Goal: Use online tool/utility: Utilize a website feature to perform a specific function

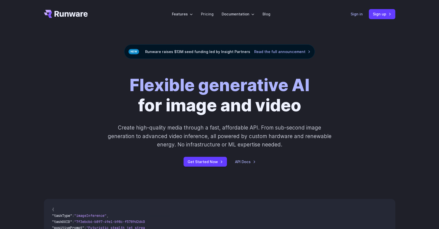
click at [359, 14] on link "Sign in" at bounding box center [357, 14] width 12 height 6
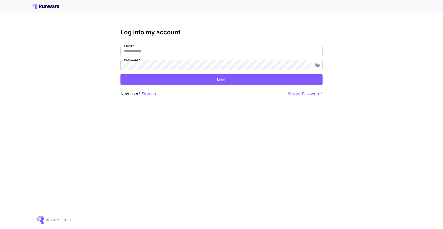
click at [153, 45] on div "Log into my account Email   * Email   * Password   * Password   * Login New use…" at bounding box center [221, 63] width 202 height 68
click at [150, 49] on input "Email   *" at bounding box center [221, 51] width 202 height 10
type input "**********"
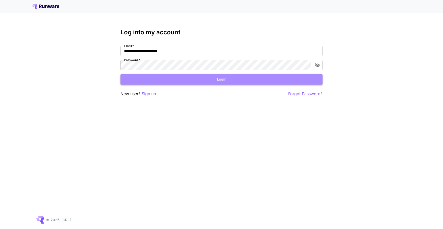
click at [141, 76] on button "Login" at bounding box center [221, 79] width 202 height 10
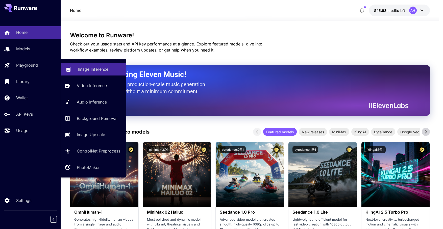
click at [103, 70] on p "Image Inference" at bounding box center [93, 69] width 31 height 6
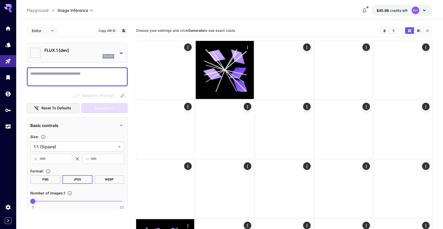
type input "**********"
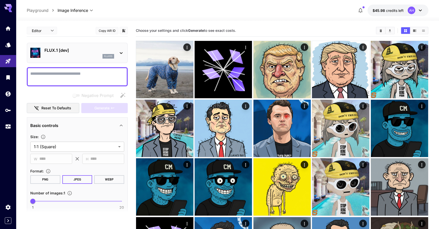
click at [93, 50] on p "FLUX.1 [dev]" at bounding box center [79, 50] width 70 height 6
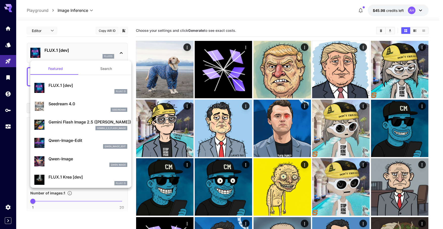
click at [68, 120] on p "Gemini Flash Image 2.5 ([PERSON_NAME])" at bounding box center [87, 122] width 79 height 6
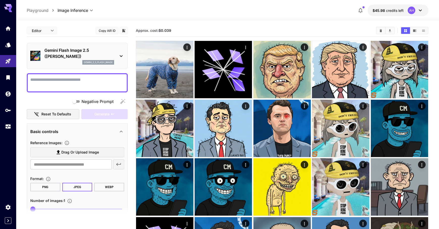
click at [86, 153] on span "Drag or upload image" at bounding box center [80, 152] width 38 height 6
click at [0, 0] on input "Drag or upload image" at bounding box center [0, 0] width 0 height 0
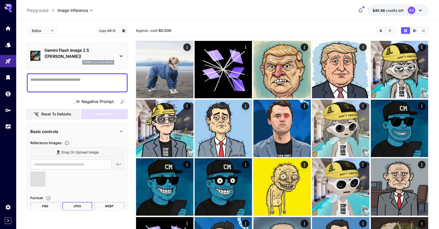
type input "**********"
click at [73, 83] on textarea "Negative Prompt" at bounding box center [77, 83] width 94 height 12
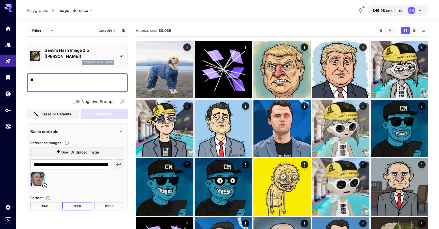
type textarea "*"
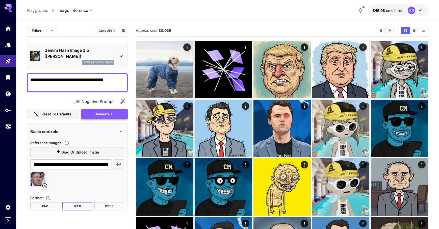
type textarea "**********"
click at [98, 111] on span "Generate" at bounding box center [101, 114] width 15 height 6
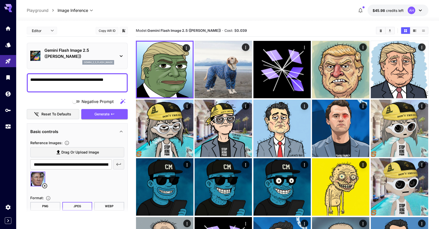
click at [43, 185] on icon at bounding box center [45, 186] width 6 height 6
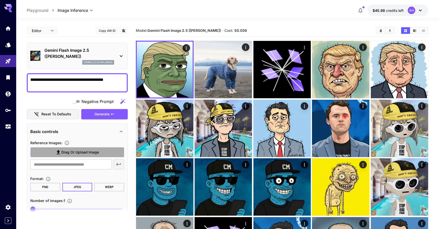
click at [87, 149] on span "Drag or upload image" at bounding box center [80, 152] width 38 height 6
click at [0, 0] on input "Drag or upload image" at bounding box center [0, 0] width 0 height 0
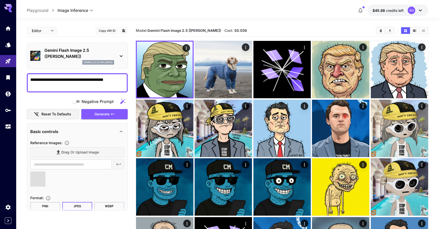
type input "**********"
click at [108, 116] on span "Generate" at bounding box center [101, 114] width 15 height 6
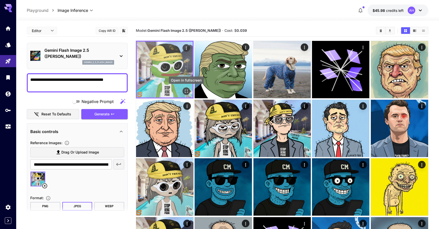
click at [189, 91] on icon "Open in fullscreen" at bounding box center [186, 91] width 5 height 5
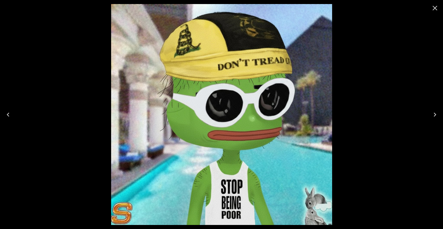
click at [432, 11] on icon "Close" at bounding box center [435, 8] width 8 height 8
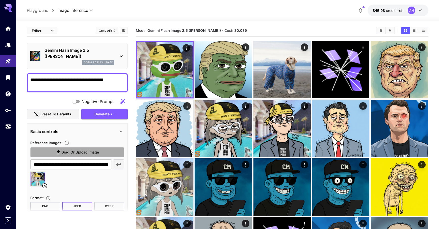
click at [80, 156] on label "Drag or upload image" at bounding box center [77, 152] width 94 height 10
click at [0, 0] on input "Drag or upload image" at bounding box center [0, 0] width 0 height 0
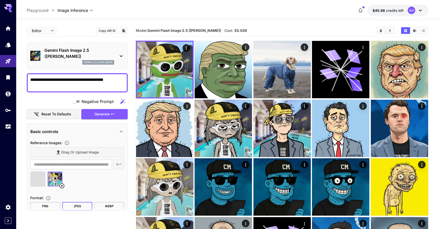
type input "**********"
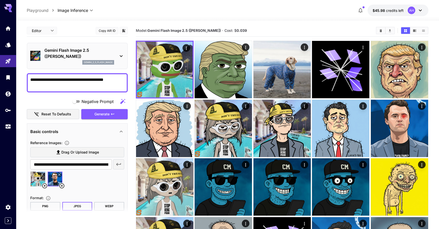
click at [42, 185] on icon at bounding box center [45, 186] width 6 height 6
click at [109, 113] on span "Generate" at bounding box center [101, 114] width 15 height 6
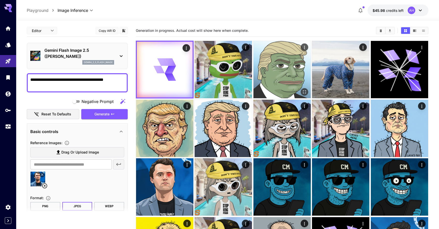
click at [303, 47] on icon "Actions" at bounding box center [304, 47] width 5 height 5
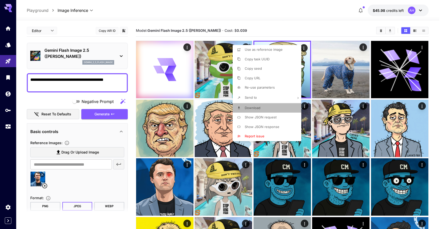
click at [267, 108] on li "Download" at bounding box center [268, 108] width 72 height 10
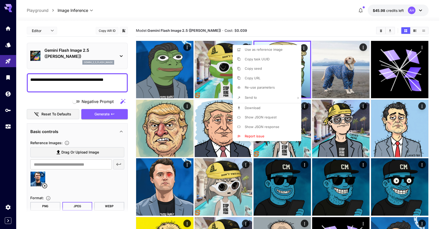
click at [178, 62] on div at bounding box center [221, 114] width 443 height 229
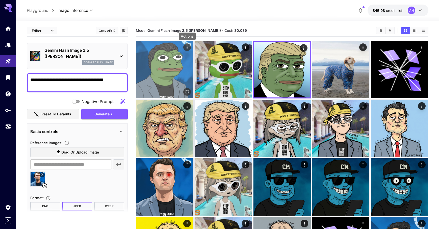
click at [186, 48] on icon "Actions" at bounding box center [186, 47] width 5 height 5
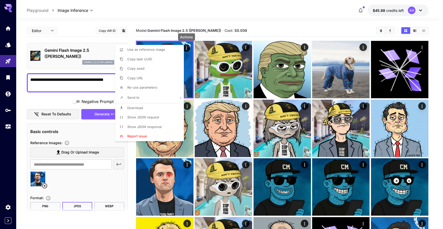
click at [140, 109] on span "Download" at bounding box center [135, 108] width 16 height 4
click at [286, 19] on div at bounding box center [221, 114] width 443 height 229
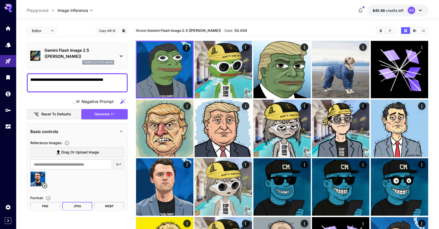
click at [46, 185] on icon at bounding box center [45, 186] width 6 height 6
click at [52, 152] on label "Drag or upload image" at bounding box center [77, 152] width 94 height 10
click at [0, 0] on input "Drag or upload image" at bounding box center [0, 0] width 0 height 0
type input "**********"
click at [96, 113] on span "Generate" at bounding box center [101, 114] width 15 height 6
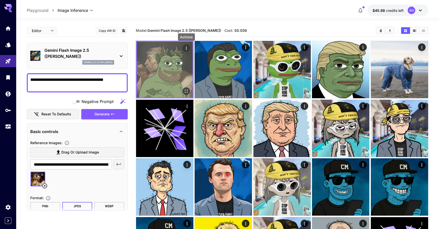
click at [188, 46] on icon "Actions" at bounding box center [186, 48] width 5 height 5
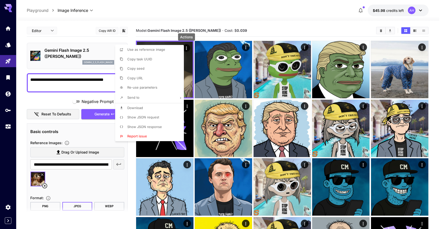
click at [138, 107] on span "Download" at bounding box center [135, 108] width 16 height 4
click at [284, 17] on div at bounding box center [221, 114] width 443 height 229
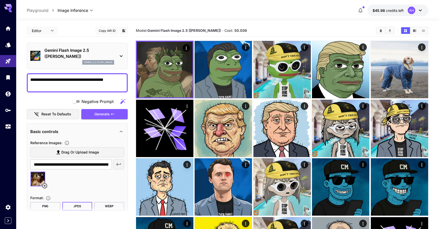
click at [43, 181] on img at bounding box center [38, 179] width 15 height 15
click at [43, 184] on icon at bounding box center [44, 185] width 5 height 5
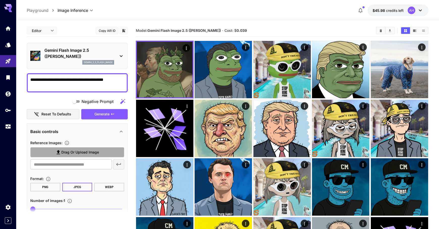
click at [61, 153] on span "Drag or upload image" at bounding box center [80, 152] width 38 height 6
click at [0, 0] on input "Drag or upload image" at bounding box center [0, 0] width 0 height 0
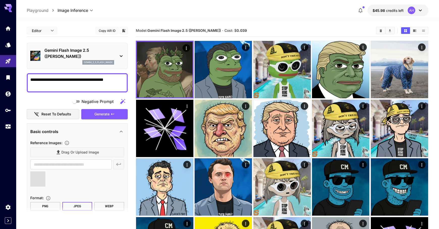
type input "**********"
click at [102, 113] on span "Generate" at bounding box center [101, 114] width 15 height 6
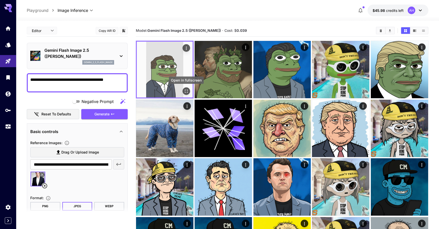
click at [187, 90] on icon "Open in fullscreen" at bounding box center [186, 91] width 5 height 5
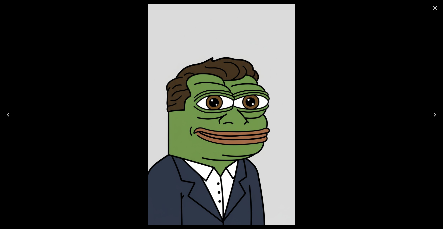
click at [384, 61] on div at bounding box center [221, 114] width 443 height 229
click at [438, 6] on icon "Close" at bounding box center [435, 8] width 8 height 8
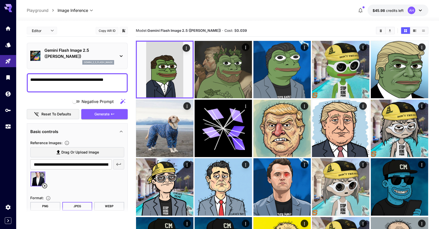
click at [47, 183] on icon at bounding box center [45, 186] width 6 height 6
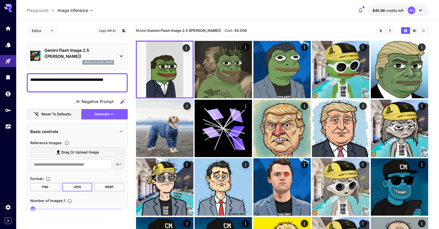
click at [76, 154] on span "Drag or upload image" at bounding box center [80, 152] width 38 height 6
click at [0, 0] on input "Drag or upload image" at bounding box center [0, 0] width 0 height 0
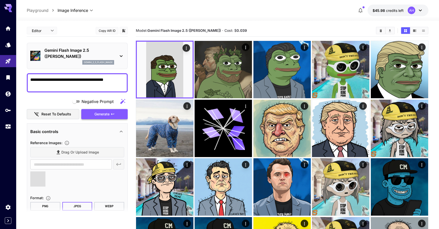
type input "**********"
click at [104, 117] on span "Generate" at bounding box center [101, 114] width 15 height 6
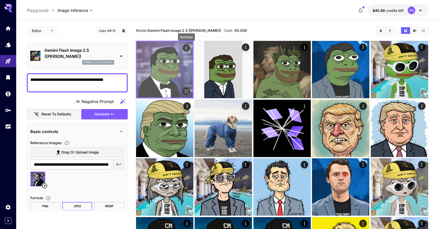
click at [189, 46] on icon "Actions" at bounding box center [186, 48] width 5 height 5
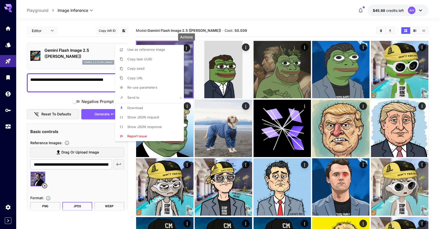
click at [141, 107] on span "Download" at bounding box center [135, 108] width 16 height 4
click at [92, 198] on div at bounding box center [221, 114] width 443 height 229
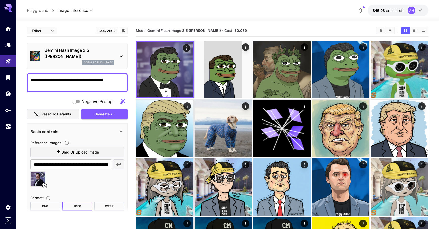
click at [47, 185] on icon at bounding box center [44, 185] width 5 height 5
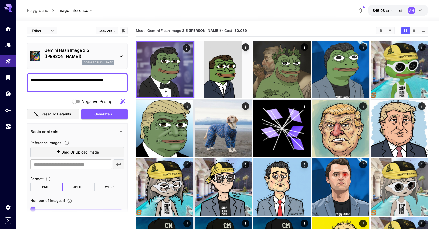
click at [72, 154] on span "Drag or upload image" at bounding box center [80, 152] width 38 height 6
click at [0, 0] on input "Drag or upload image" at bounding box center [0, 0] width 0 height 0
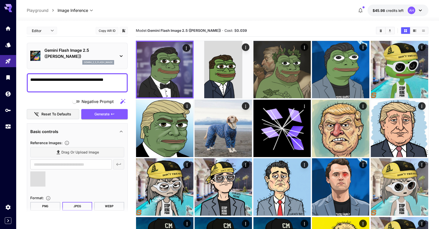
type input "**********"
click at [99, 116] on span "Generate" at bounding box center [101, 114] width 15 height 6
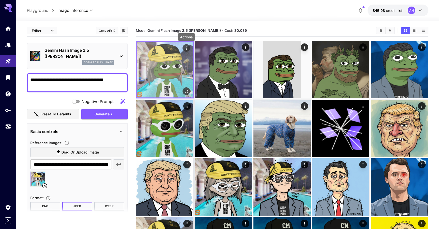
click at [185, 48] on icon "Actions" at bounding box center [186, 48] width 5 height 5
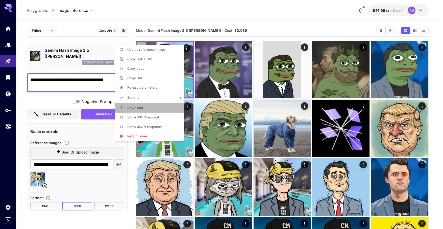
click at [137, 111] on li "Download" at bounding box center [151, 108] width 72 height 10
click at [229, 20] on div at bounding box center [221, 114] width 443 height 229
